Goal: Task Accomplishment & Management: Complete application form

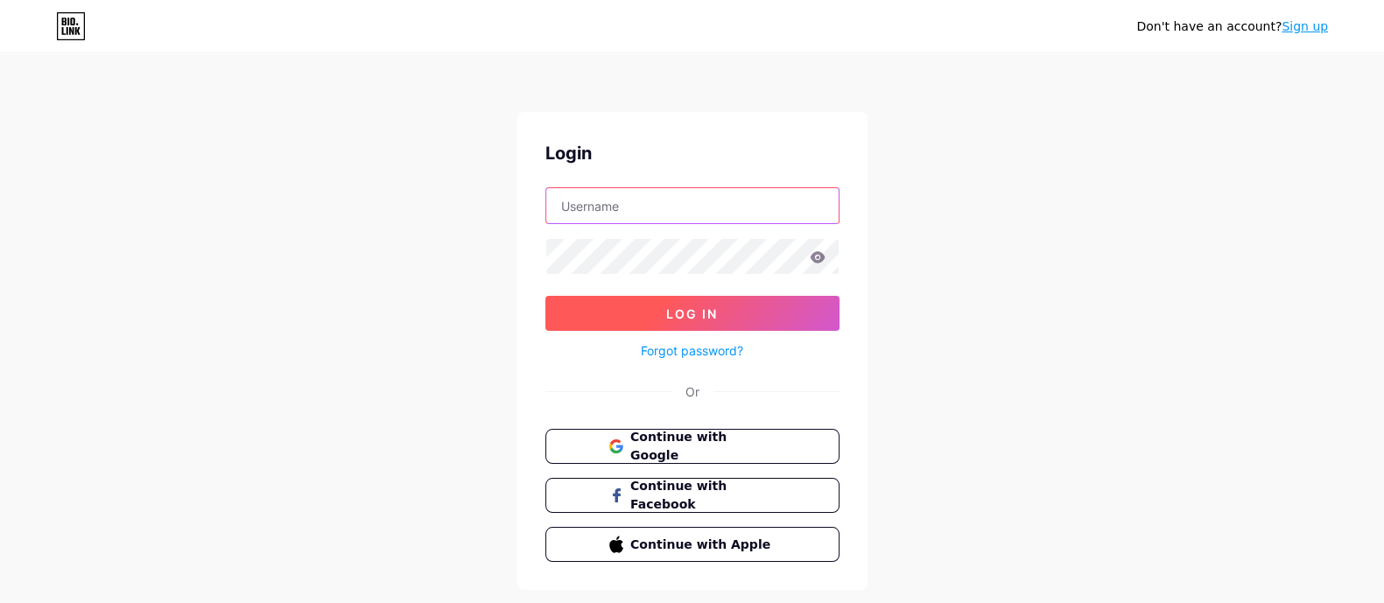
paste input "ModernPartyHire"
type input "ModernPartyHire"
click at [648, 319] on button "Log In" at bounding box center [693, 313] width 294 height 35
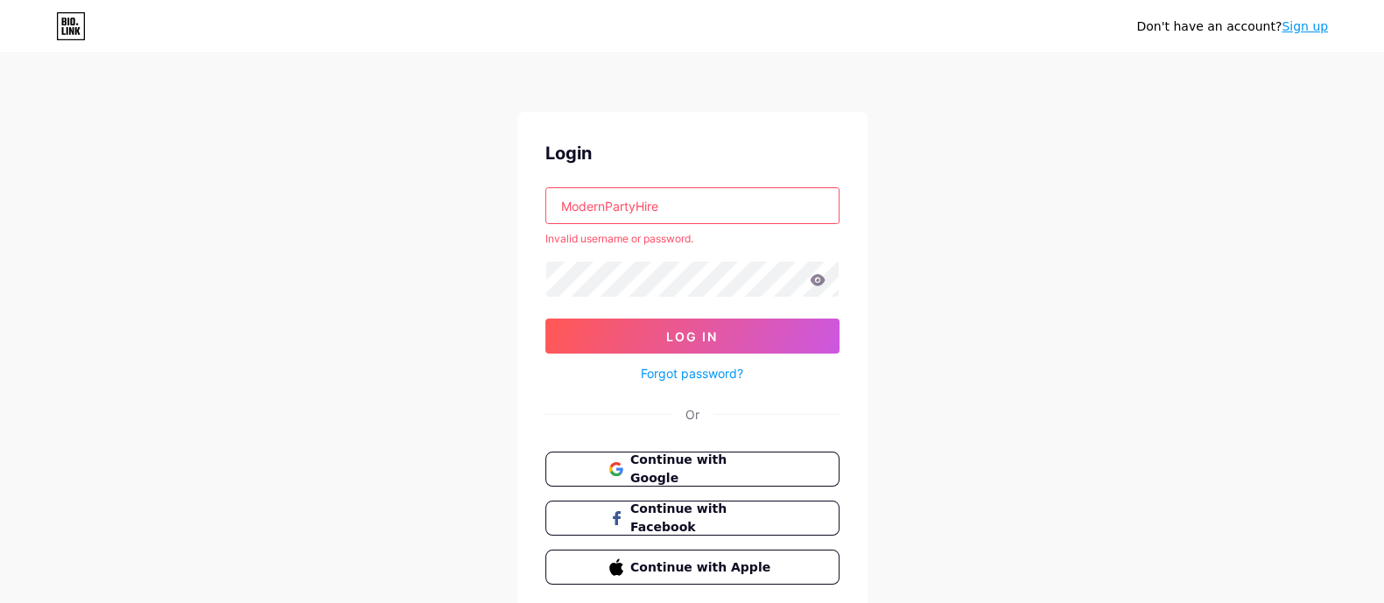
click at [1296, 28] on link "Sign up" at bounding box center [1305, 26] width 46 height 14
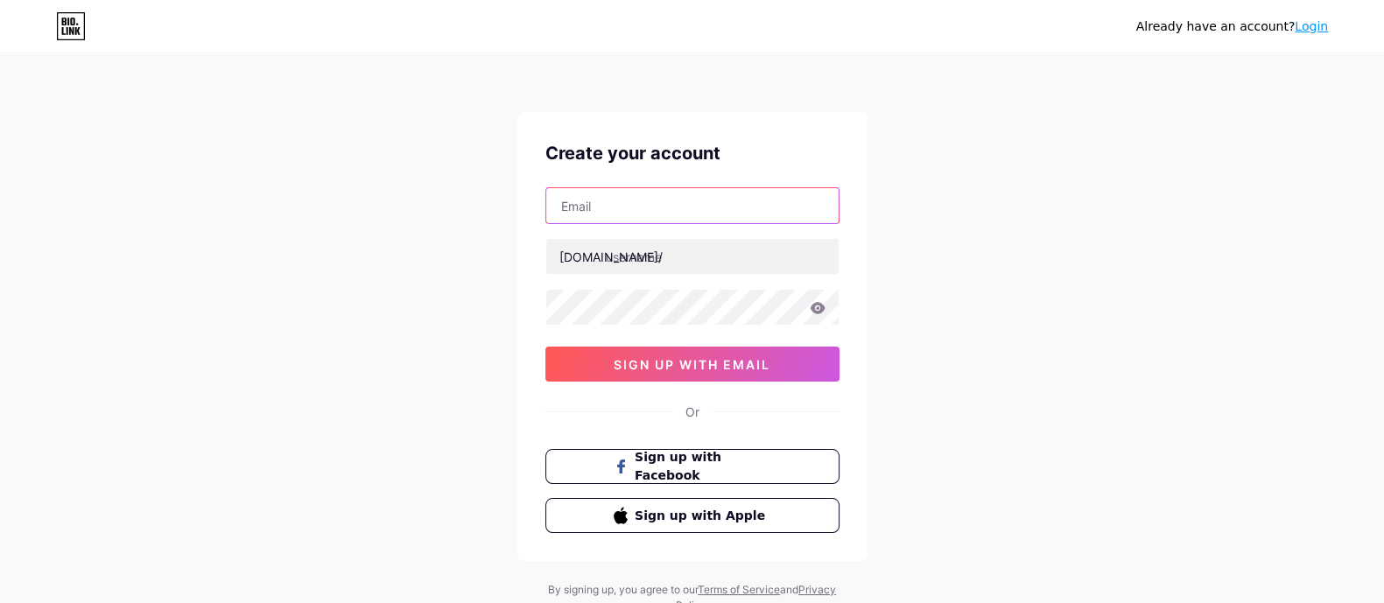
click at [693, 201] on input "text" at bounding box center [692, 205] width 292 height 35
paste input "ModernPartyHire"
type input "ModernPartyHire"
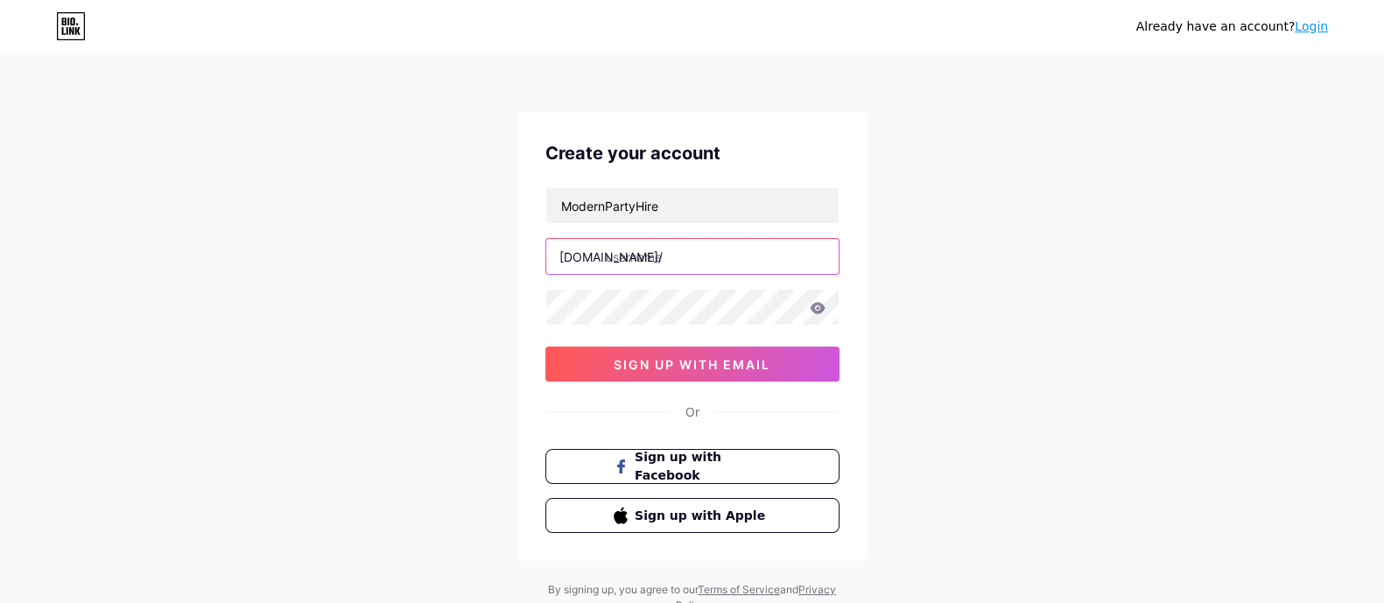
click at [647, 253] on input "text" at bounding box center [692, 256] width 292 height 35
paste input "modernpartyhire"
type input "modernpartyhire"
click at [450, 208] on div "Already have an account? Login Create your account ModernPartyHire [DOMAIN_NAME…" at bounding box center [692, 335] width 1384 height 670
click at [648, 257] on input "modernpartyhire" at bounding box center [692, 256] width 292 height 35
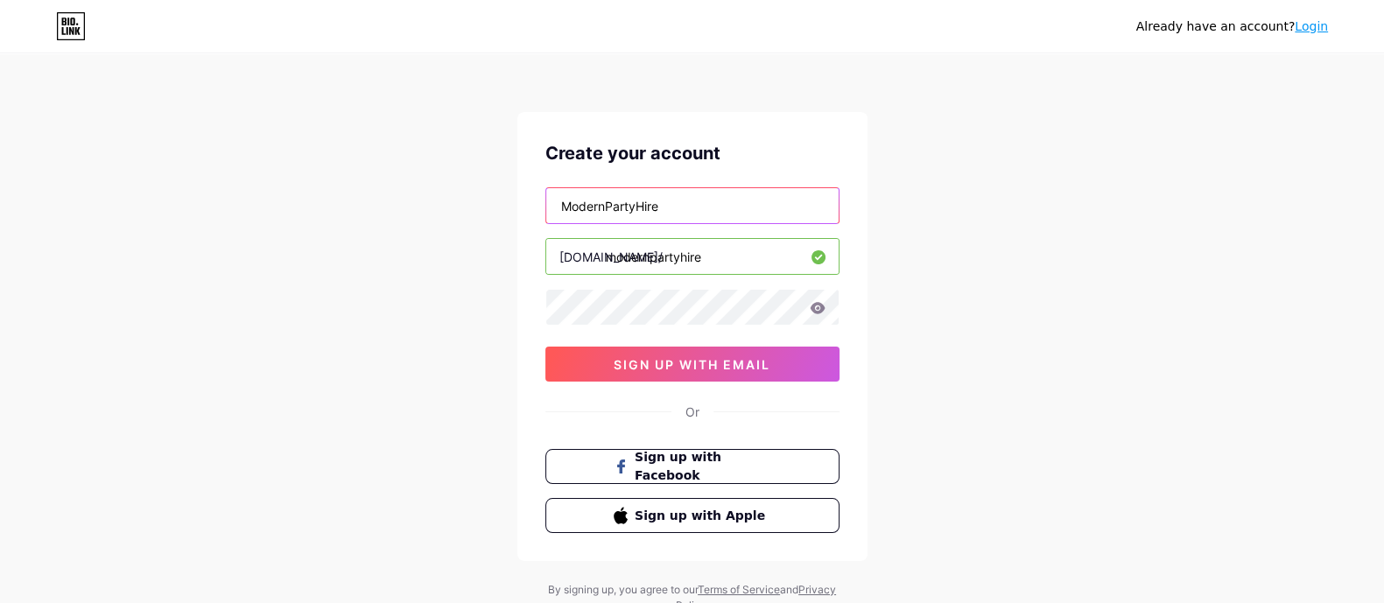
click at [661, 200] on input "ModernPartyHire" at bounding box center [692, 205] width 292 height 35
paste input "[EMAIL_ADDRESS][DOMAIN_NAME]"
type input "[EMAIL_ADDRESS][DOMAIN_NAME]"
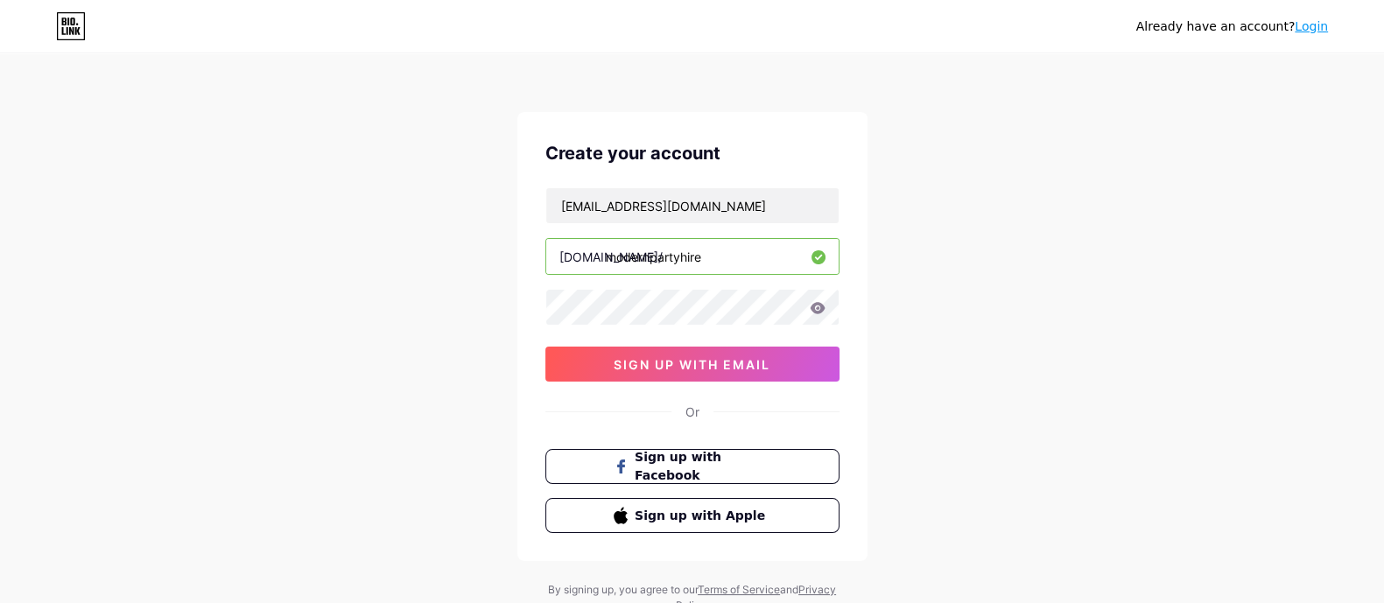
click at [652, 261] on input "modernpartyhire" at bounding box center [692, 256] width 292 height 35
type input "marqueehireadelaide"
click at [639, 248] on input "marqueehireadelaide" at bounding box center [692, 256] width 292 height 35
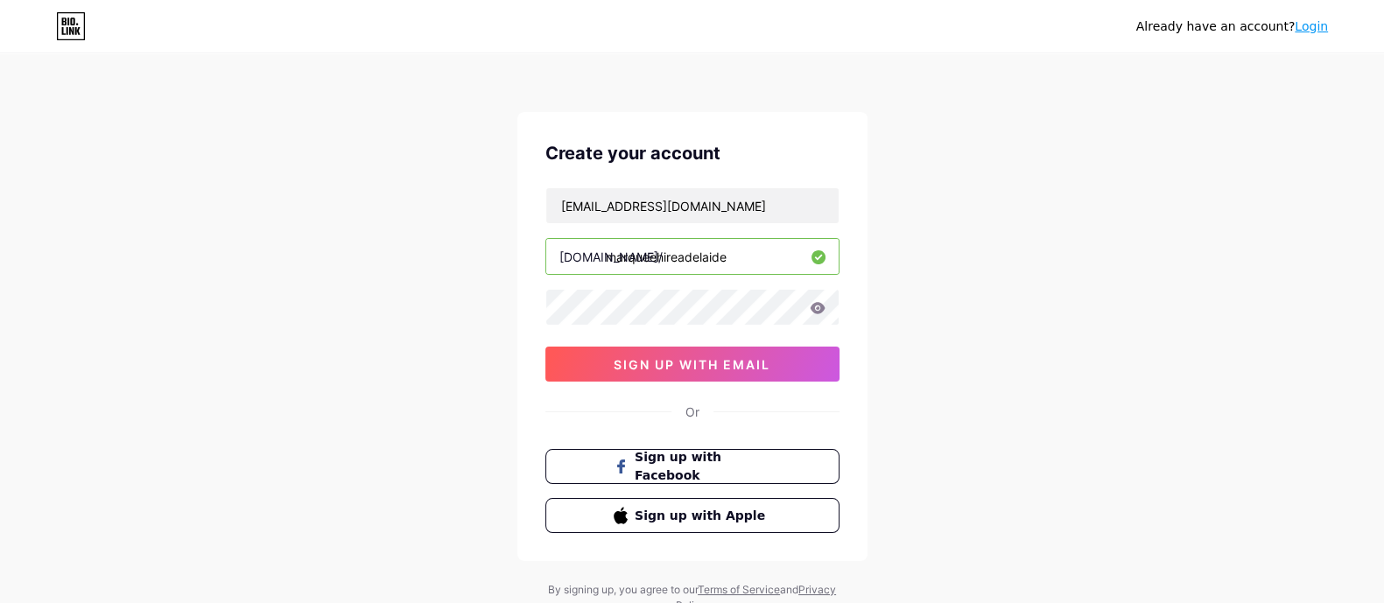
click at [639, 248] on input "marqueehireadelaide" at bounding box center [692, 256] width 292 height 35
drag, startPoint x: 662, startPoint y: 350, endPoint x: 581, endPoint y: 340, distance: 82.1
click at [661, 352] on button "sign up with email" at bounding box center [693, 364] width 294 height 35
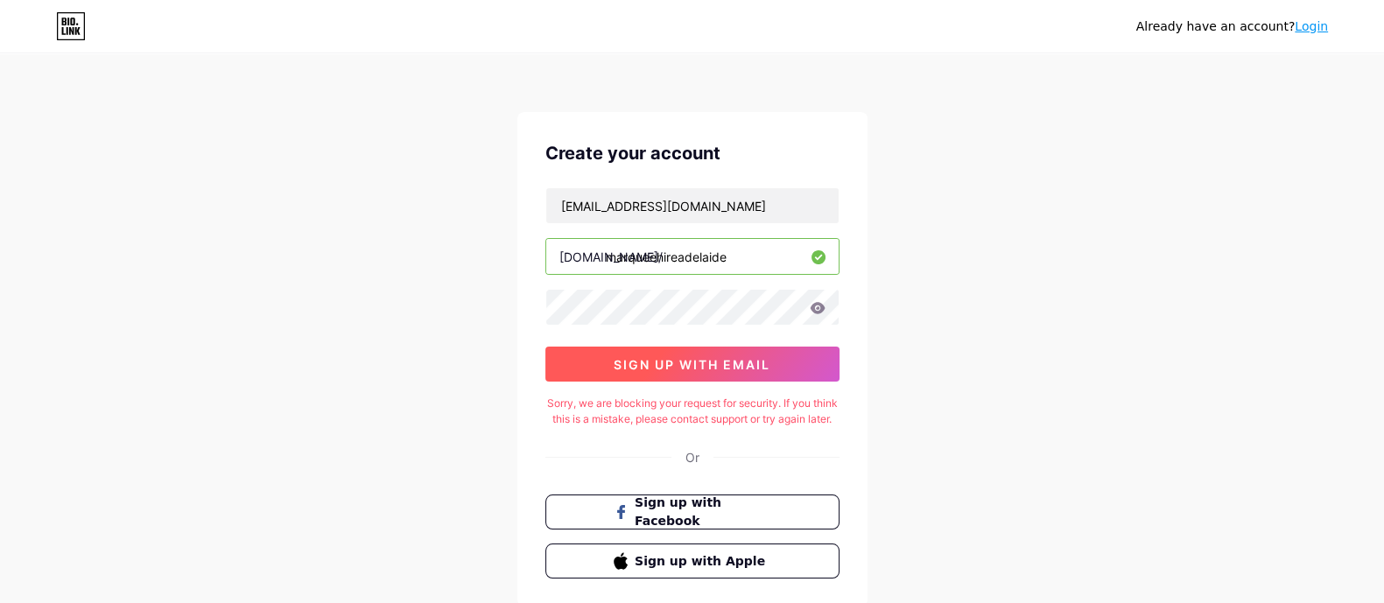
click at [656, 363] on span "sign up with email" at bounding box center [692, 364] width 157 height 15
